Goal: Complete application form: Complete application form

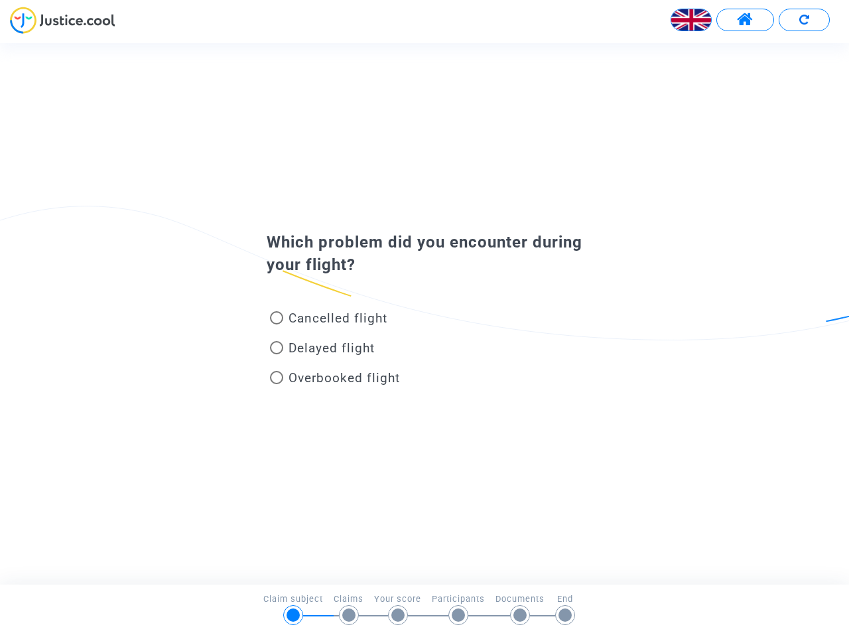
click at [691, 20] on img at bounding box center [691, 20] width 40 height 40
click at [745, 20] on span at bounding box center [745, 19] width 17 height 17
click at [804, 20] on div at bounding box center [424, 25] width 849 height 36
click at [424, 313] on div "Cancelled flight" at bounding box center [403, 321] width 292 height 30
click at [328, 320] on span "Cancelled flight" at bounding box center [337, 317] width 99 height 15
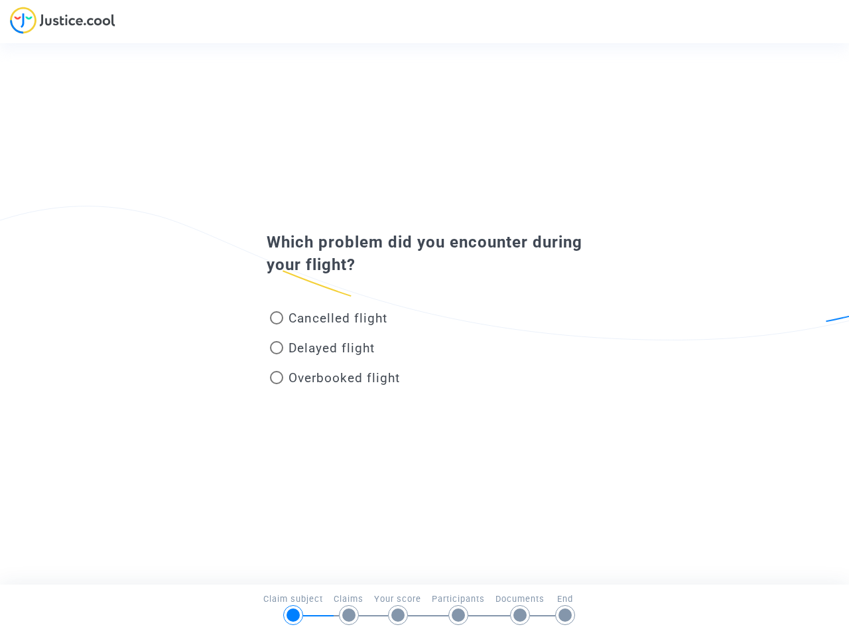
click at [277, 324] on input "Cancelled flight" at bounding box center [276, 324] width 1 height 1
radio input "true"
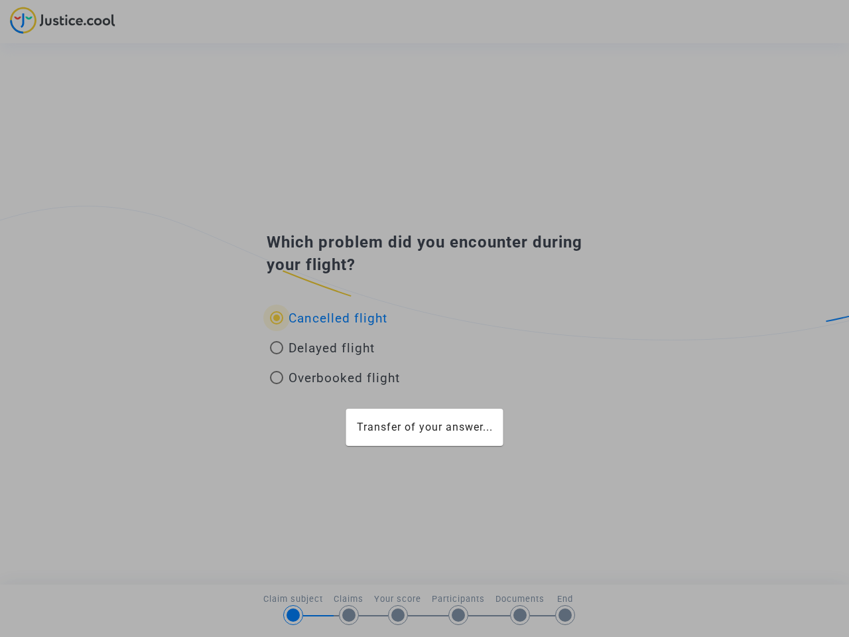
click at [328, 318] on div "Transfer of your answer..." at bounding box center [424, 318] width 849 height 637
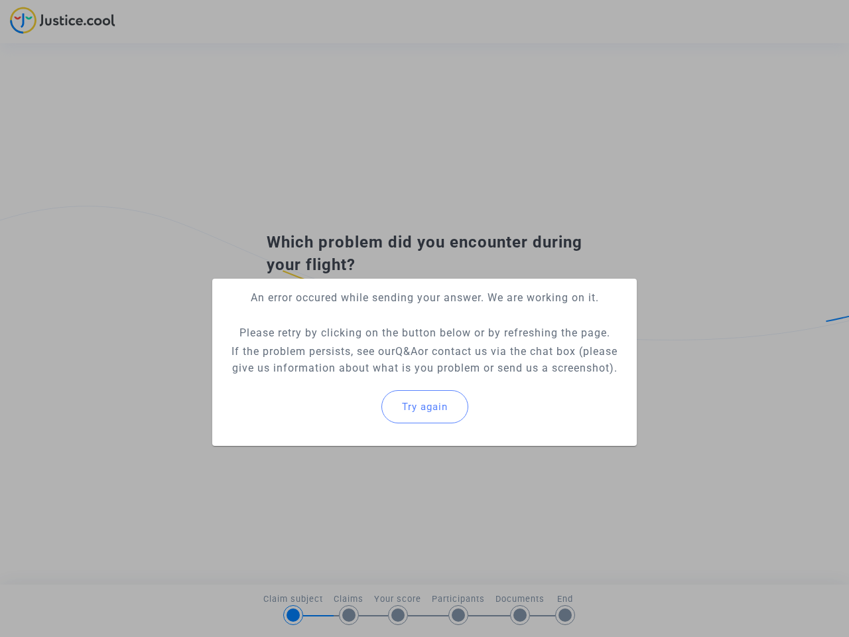
click at [322, 350] on p "If the problem persists, see our Q&A or contact us via the chat box (please giv…" at bounding box center [424, 359] width 403 height 33
click at [322, 348] on p "If the problem persists, see our Q&A or contact us via the chat box (please giv…" at bounding box center [424, 359] width 403 height 33
click at [335, 380] on div "Try again" at bounding box center [424, 406] width 403 height 57
click at [335, 377] on mat-card "An error occured while sending your answer. We are working on it. Please retry …" at bounding box center [424, 362] width 424 height 167
